Goal: Find specific page/section: Find specific page/section

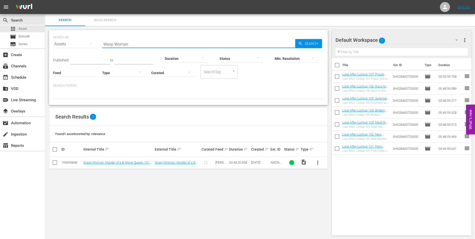
drag, startPoint x: 136, startPoint y: 44, endPoint x: 95, endPoint y: 44, distance: 40.9
click at [95, 44] on div "SEARCH BY Search By Assets Search ID, Title, Description, Keywords, or Category…" at bounding box center [188, 41] width 271 height 18
click at [19, 40] on div "apps Asset movie Episode subtitles Series" at bounding box center [22, 36] width 45 height 22
click at [20, 38] on span "Episode" at bounding box center [24, 36] width 11 height 5
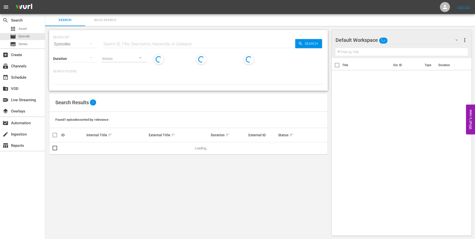
click at [115, 42] on input "text" at bounding box center [198, 44] width 193 height 12
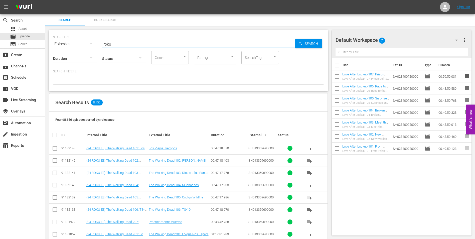
drag, startPoint x: 118, startPoint y: 43, endPoint x: 98, endPoint y: 47, distance: 20.6
click at [98, 47] on div "SEARCH BY Search By Episodes Search ID, Title, Description, Keywords, or Catego…" at bounding box center [188, 41] width 271 height 18
type input "roku"
drag, startPoint x: 127, startPoint y: 45, endPoint x: 95, endPoint y: 48, distance: 31.5
click at [95, 48] on div "SEARCH BY Search By Episodes Search ID, Title, Description, Keywords, or Catego…" at bounding box center [188, 60] width 279 height 61
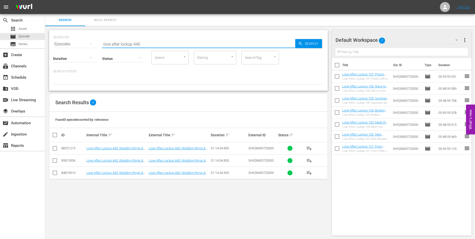
click at [150, 42] on input "love after lockup 440" at bounding box center [198, 44] width 193 height 12
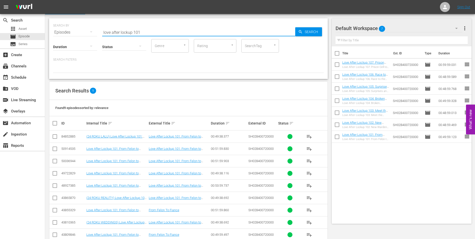
scroll to position [23, 0]
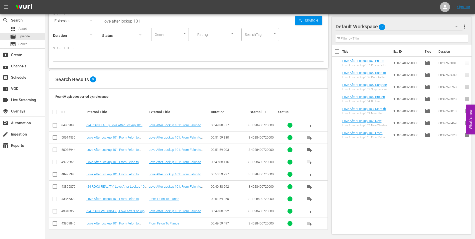
click at [141, 22] on input "love after lockup 101" at bounding box center [198, 21] width 193 height 12
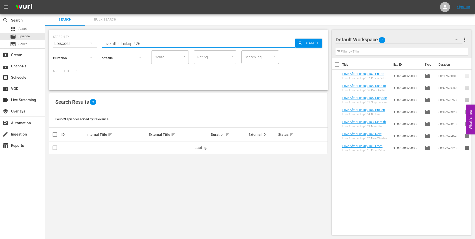
scroll to position [0, 0]
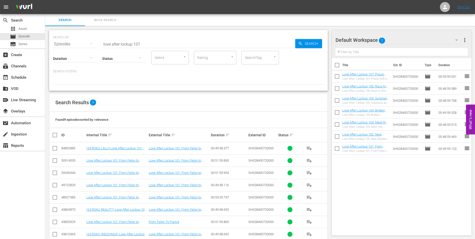
drag, startPoint x: 147, startPoint y: 47, endPoint x: 185, endPoint y: 48, distance: 37.4
click at [147, 47] on input "love after lockup 101" at bounding box center [198, 44] width 193 height 12
click at [150, 44] on input "love after lockup 101" at bounding box center [198, 44] width 193 height 12
click at [145, 44] on input "love after lockup 214" at bounding box center [198, 44] width 193 height 12
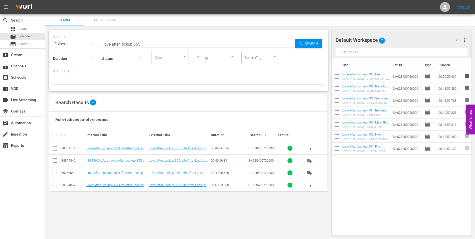
click at [145, 41] on input "love after lockup 355" at bounding box center [198, 44] width 193 height 12
click at [145, 45] on input "love after lockup 422" at bounding box center [198, 44] width 193 height 12
type input "love after lockup 410"
